Goal: Information Seeking & Learning: Learn about a topic

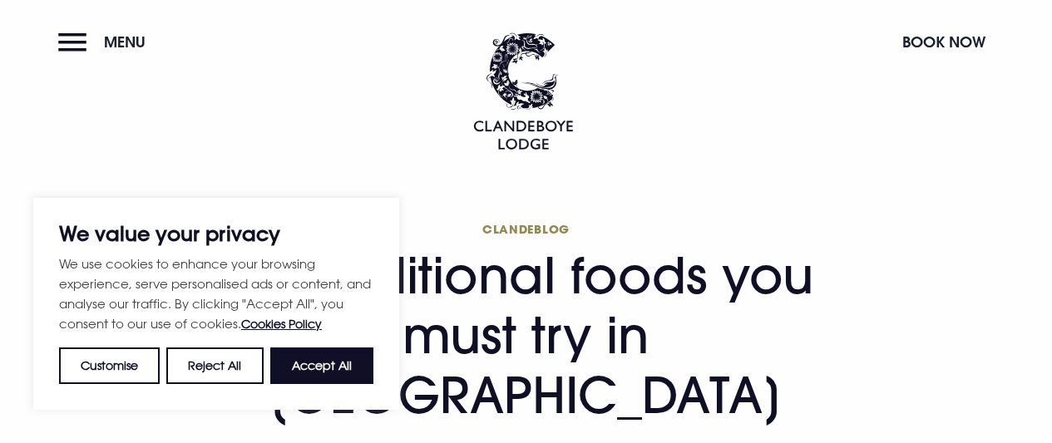
click at [136, 36] on span "Menu" at bounding box center [125, 41] width 42 height 19
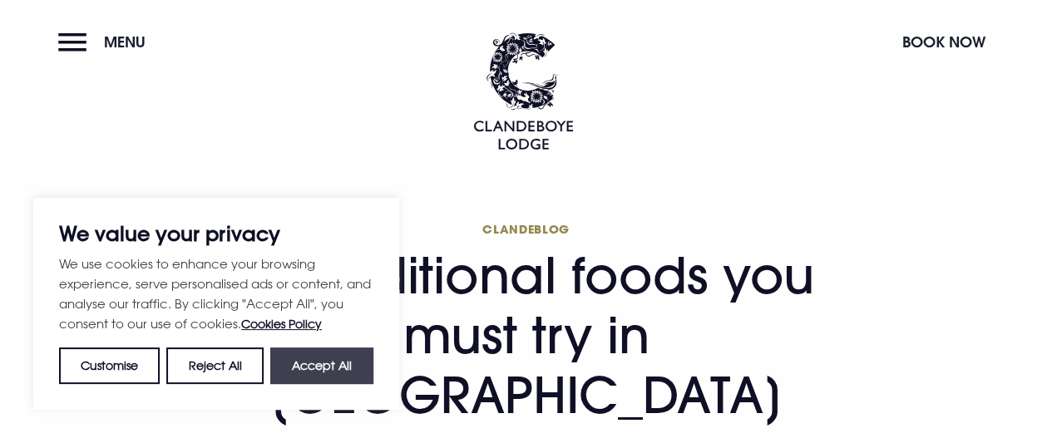
click at [327, 372] on button "Accept All" at bounding box center [321, 366] width 103 height 37
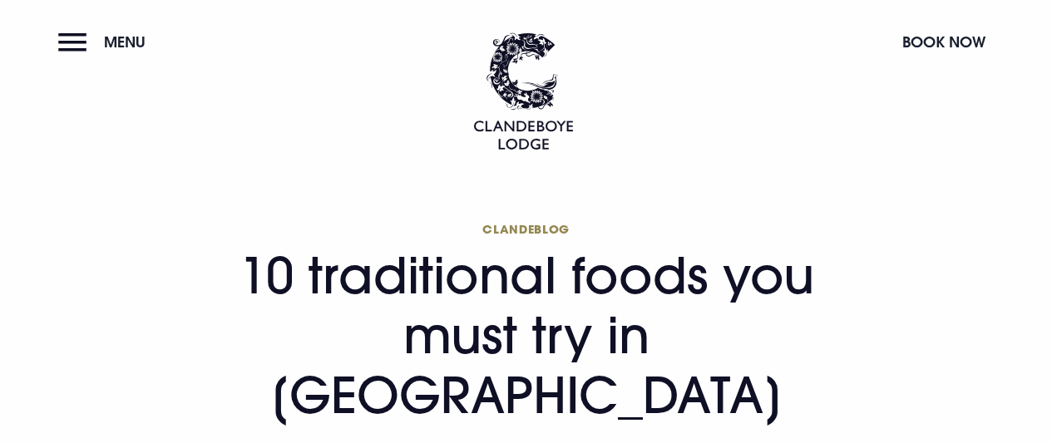
checkbox input "true"
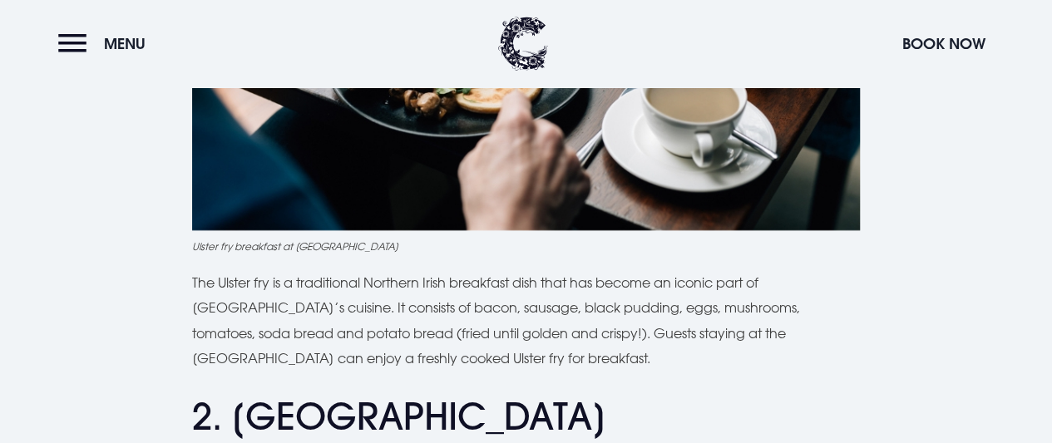
scroll to position [1090, 0]
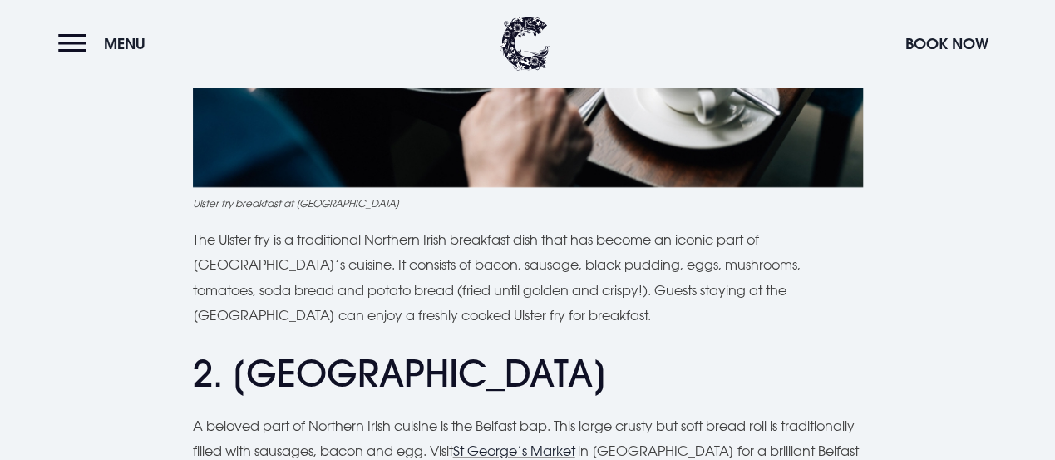
click at [818, 352] on h2 "2. [GEOGRAPHIC_DATA]" at bounding box center [528, 374] width 670 height 44
